Goal: Transaction & Acquisition: Purchase product/service

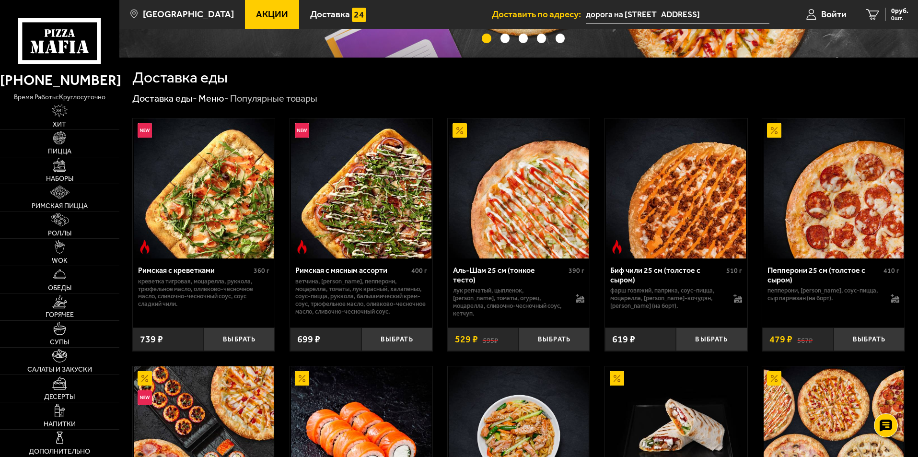
scroll to position [240, 0]
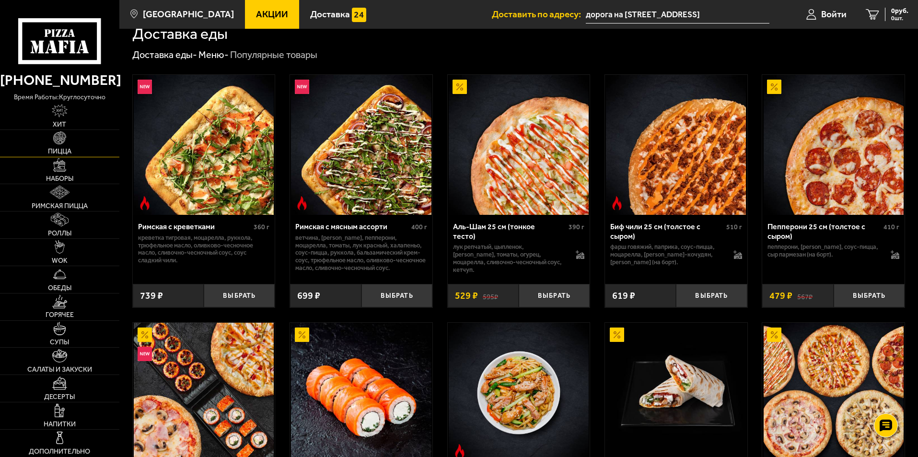
click at [57, 141] on img at bounding box center [59, 137] width 13 height 13
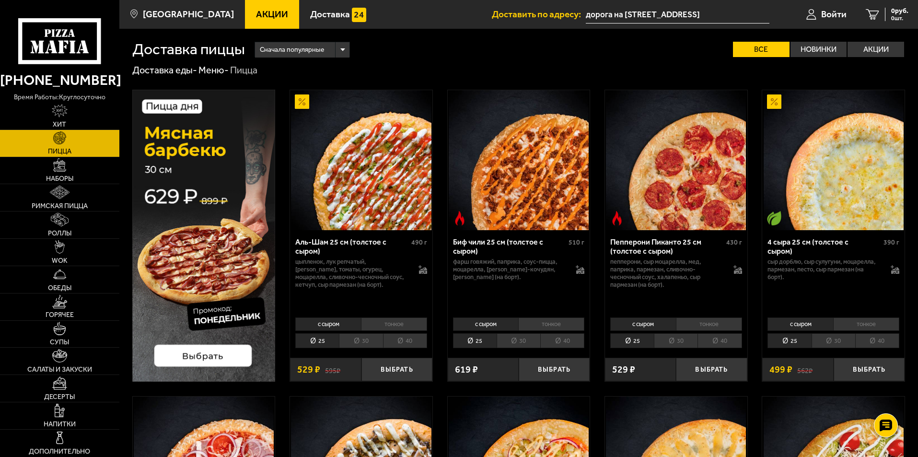
click at [413, 342] on li "40" at bounding box center [405, 340] width 44 height 15
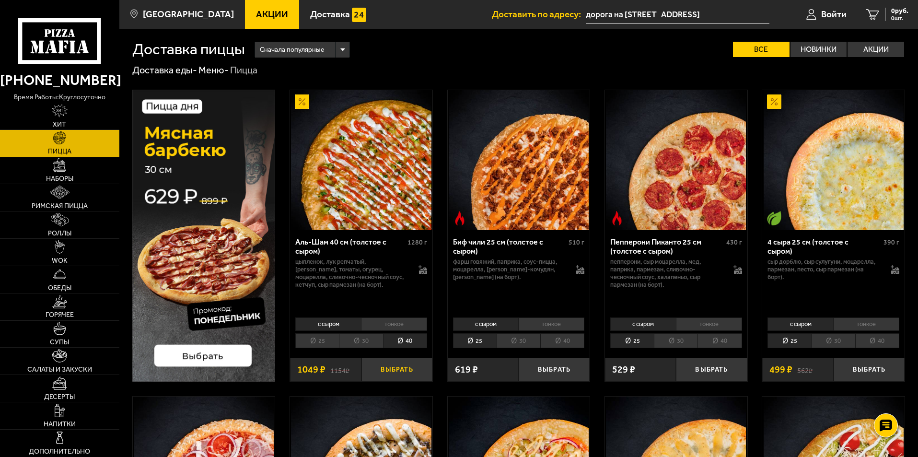
click at [402, 372] on button "Выбрать" at bounding box center [396, 369] width 71 height 23
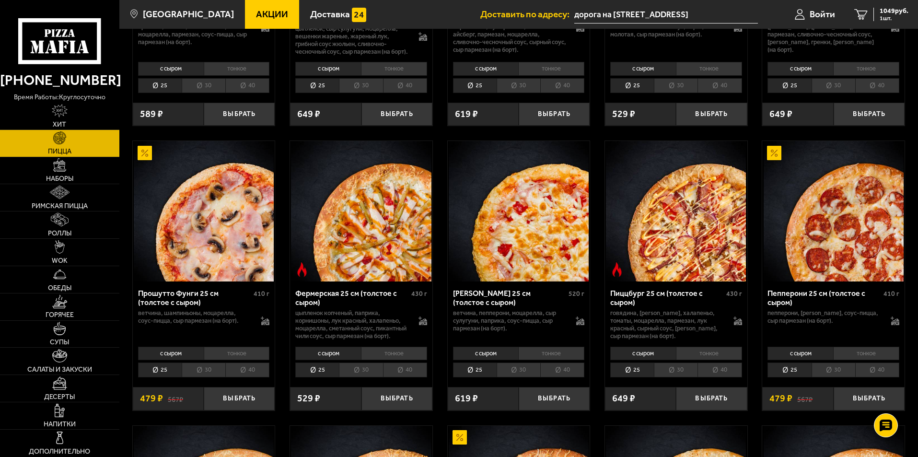
scroll to position [623, 0]
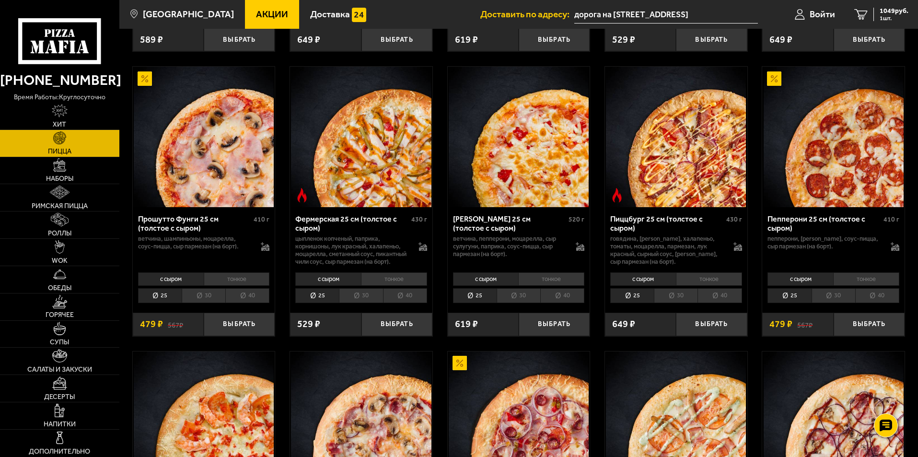
click at [406, 303] on li "40" at bounding box center [405, 295] width 44 height 15
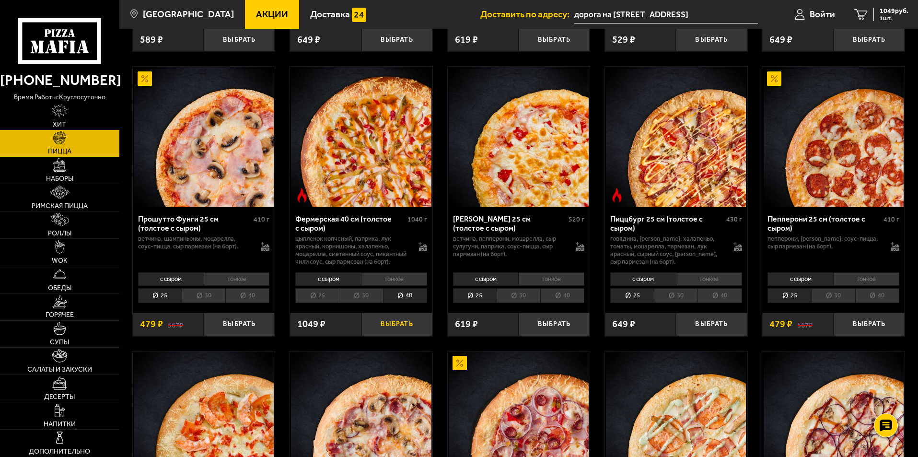
click at [413, 336] on button "Выбрать" at bounding box center [396, 324] width 71 height 23
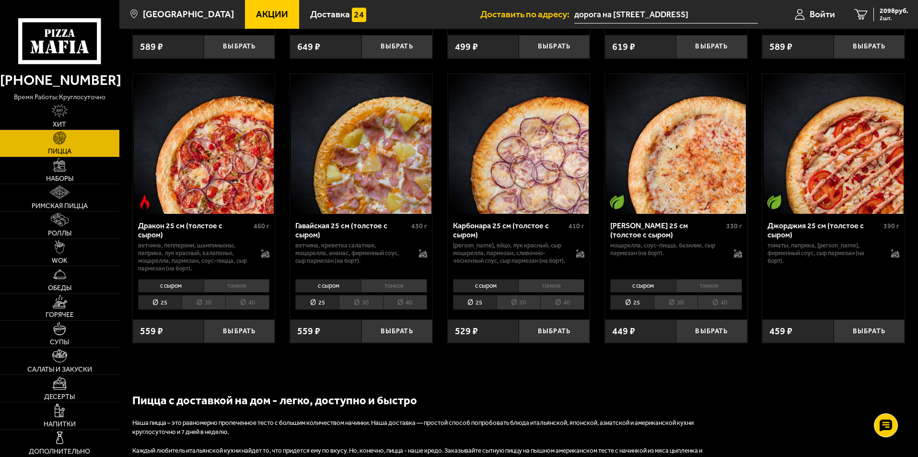
scroll to position [1486, 0]
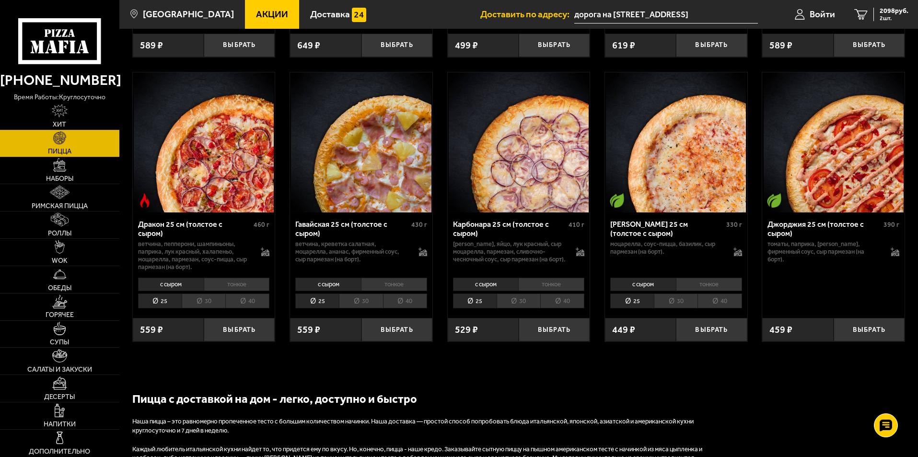
click at [397, 308] on li "40" at bounding box center [405, 300] width 44 height 15
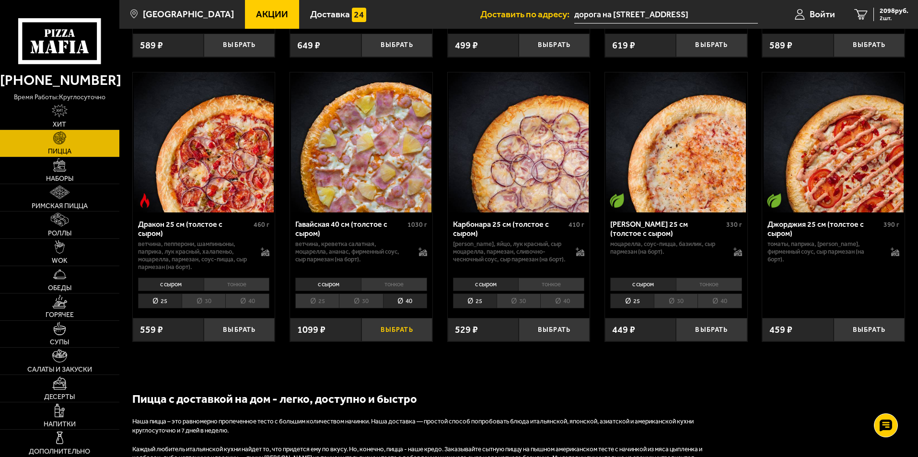
click at [406, 341] on button "Выбрать" at bounding box center [396, 329] width 71 height 23
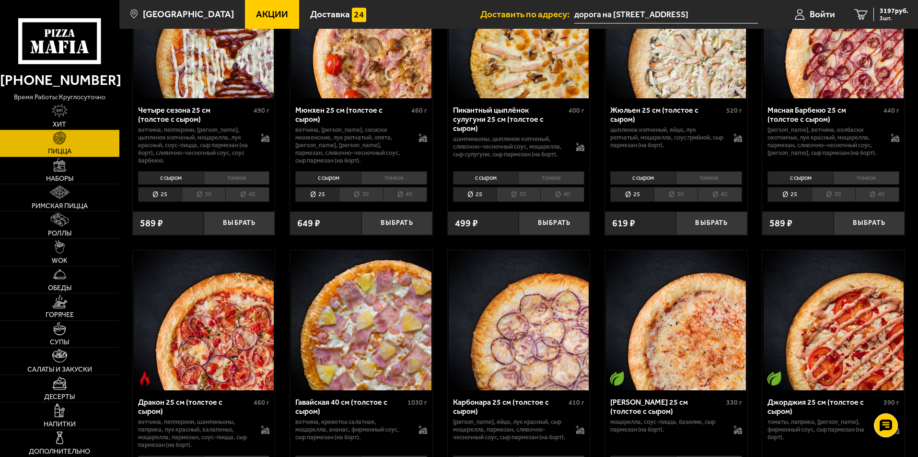
scroll to position [1294, 0]
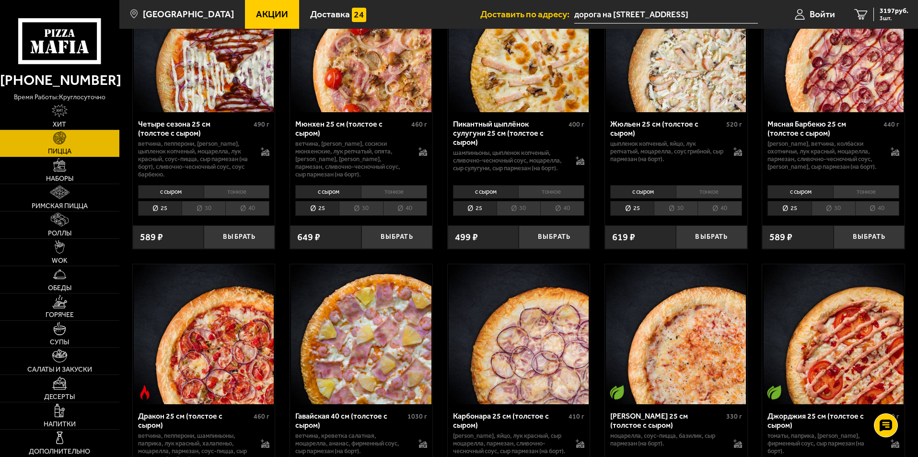
click at [560, 216] on li "40" at bounding box center [562, 208] width 44 height 15
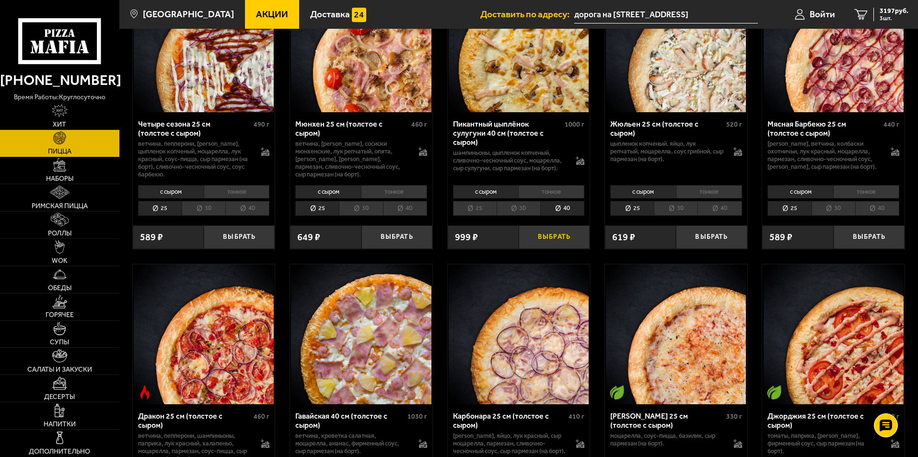
click at [559, 249] on button "Выбрать" at bounding box center [554, 236] width 71 height 23
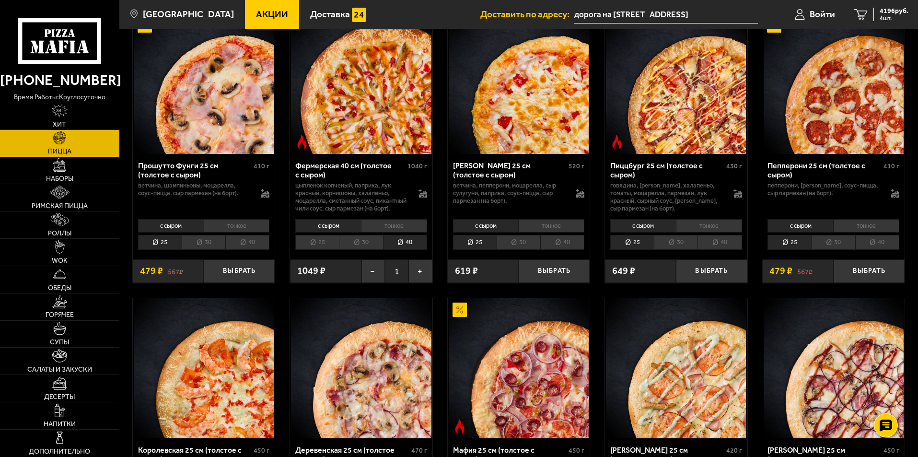
scroll to position [671, 0]
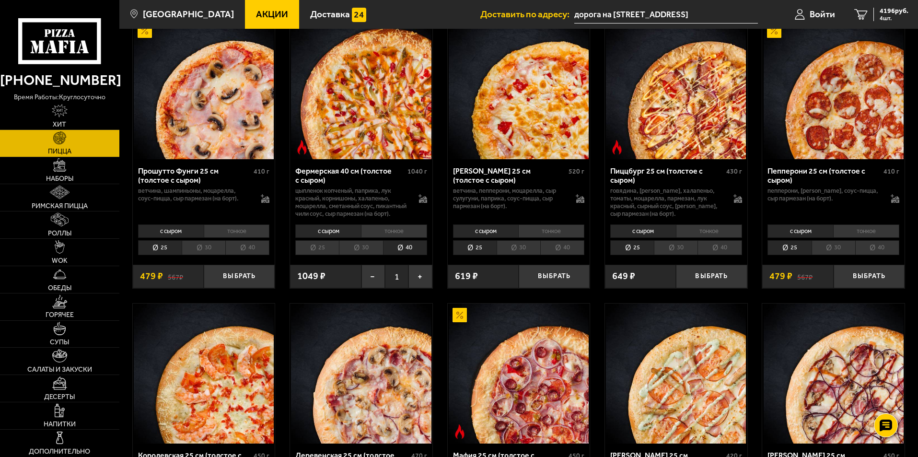
click at [723, 255] on li "40" at bounding box center [719, 247] width 44 height 15
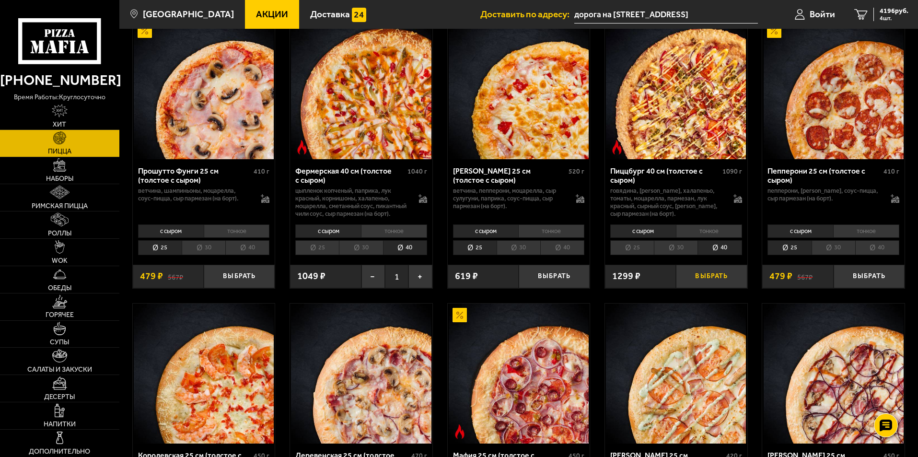
click at [717, 288] on button "Выбрать" at bounding box center [711, 276] width 71 height 23
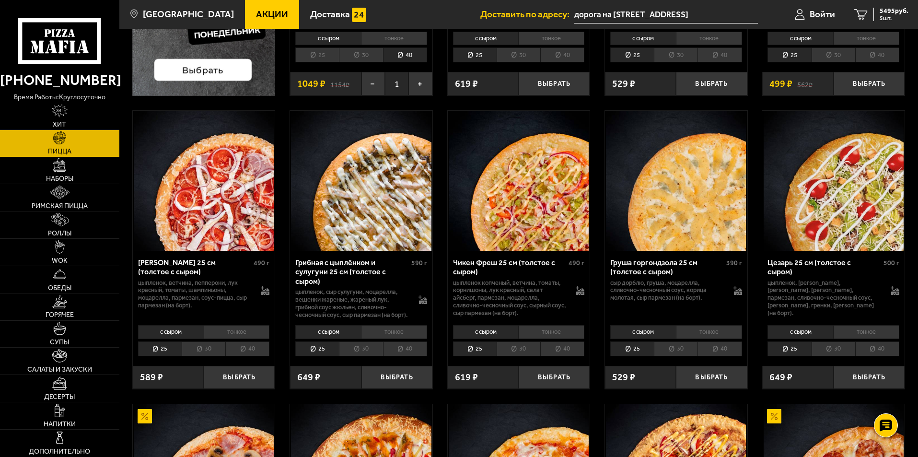
scroll to position [96, 0]
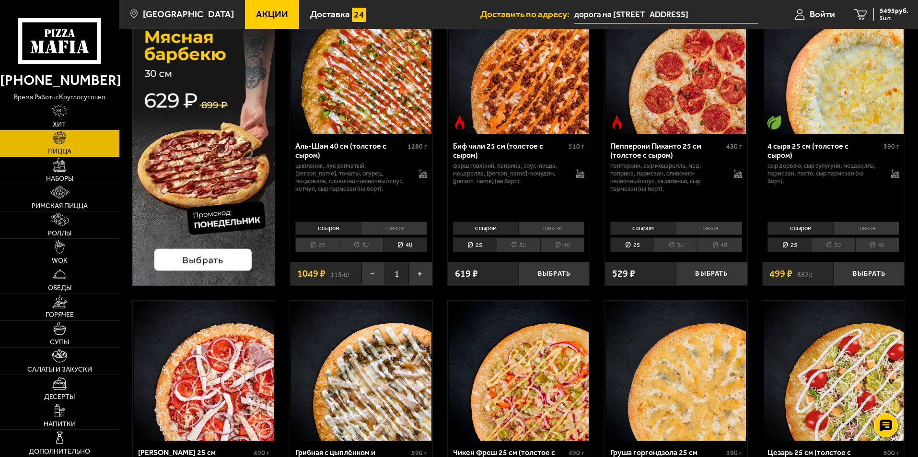
click at [880, 247] on li "40" at bounding box center [877, 244] width 44 height 15
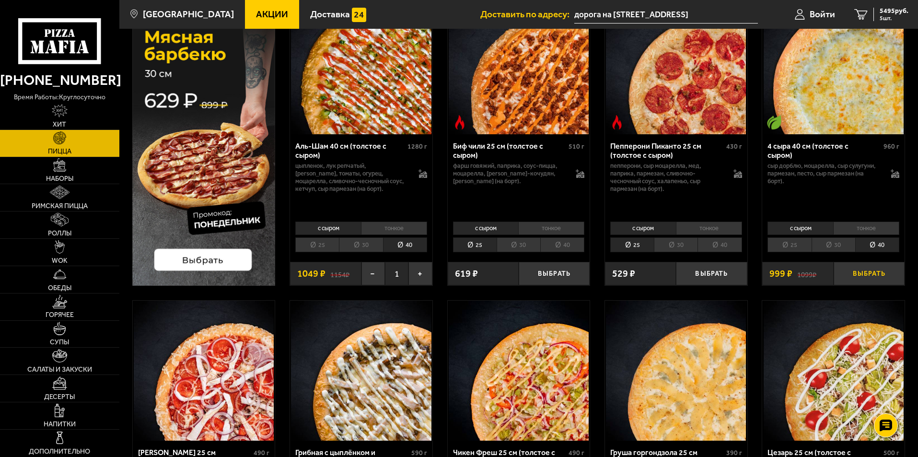
click at [880, 275] on button "Выбрать" at bounding box center [869, 273] width 71 height 23
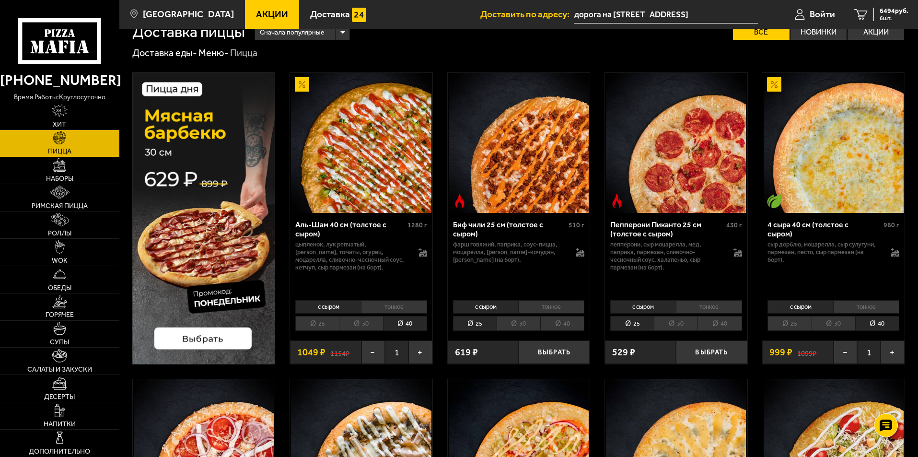
scroll to position [0, 0]
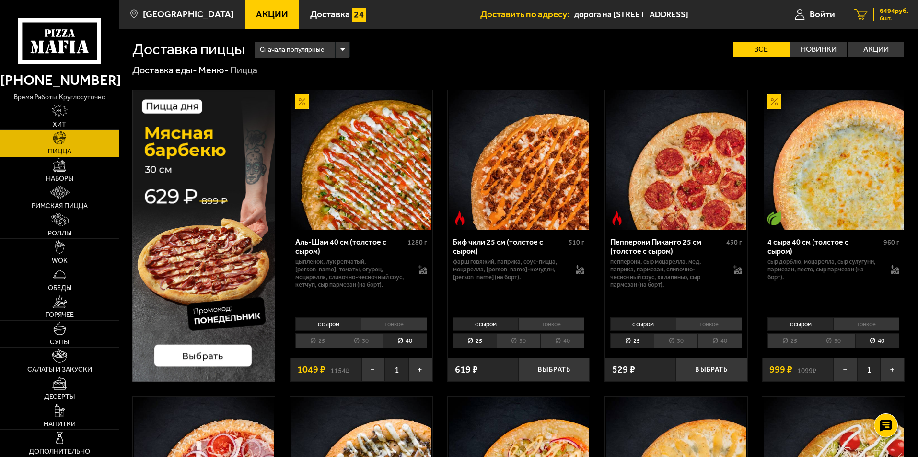
click at [904, 16] on span "6 шт." at bounding box center [894, 18] width 29 height 6
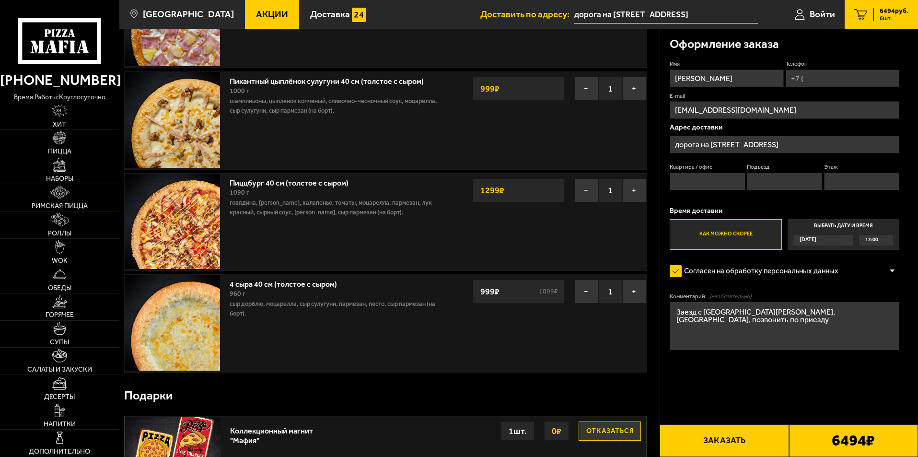
scroll to position [129, 0]
